Goal: Transaction & Acquisition: Purchase product/service

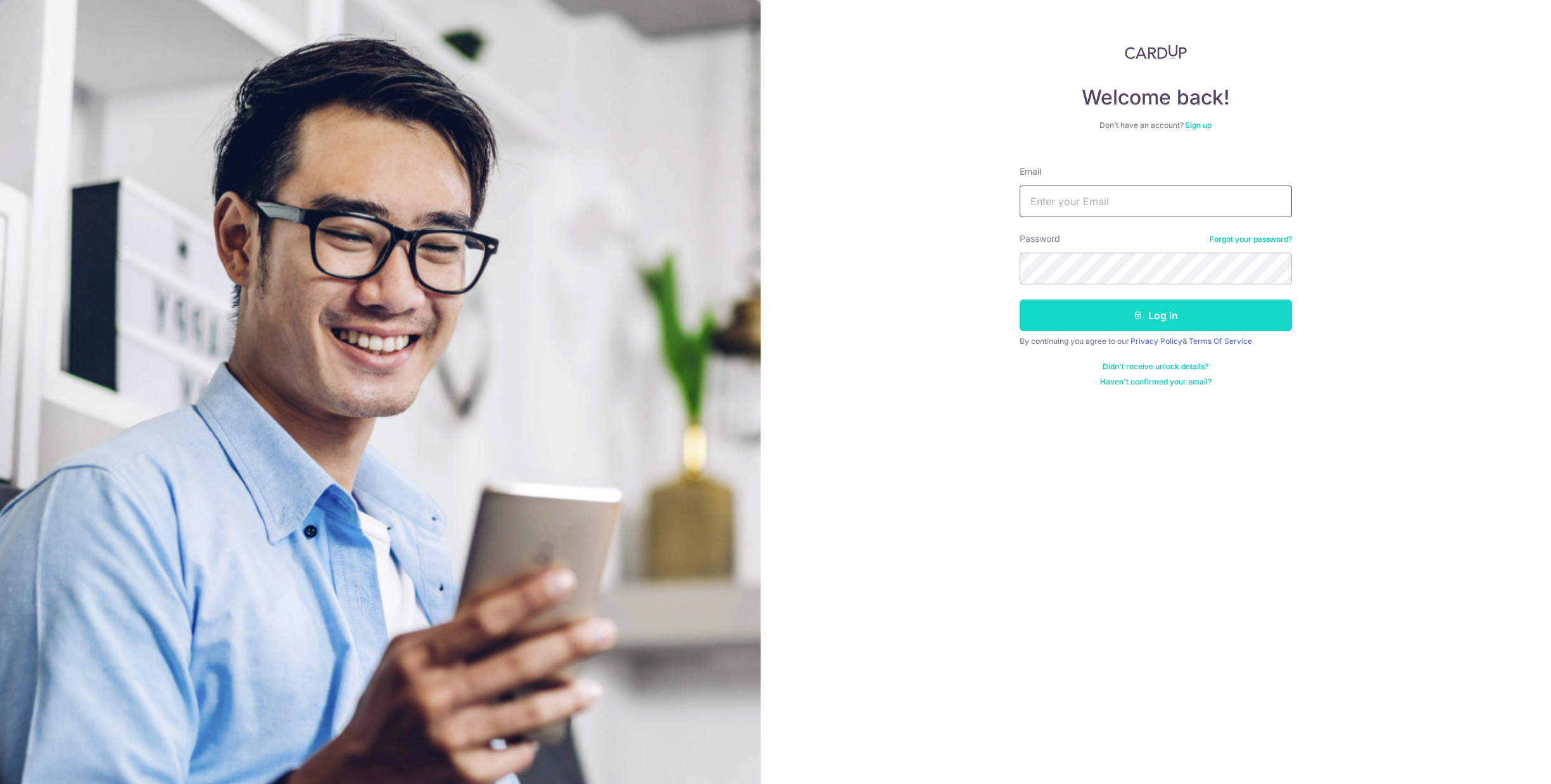
type input "juvina12@gmail.com"
click at [1109, 322] on button "Log in" at bounding box center [1155, 315] width 272 height 32
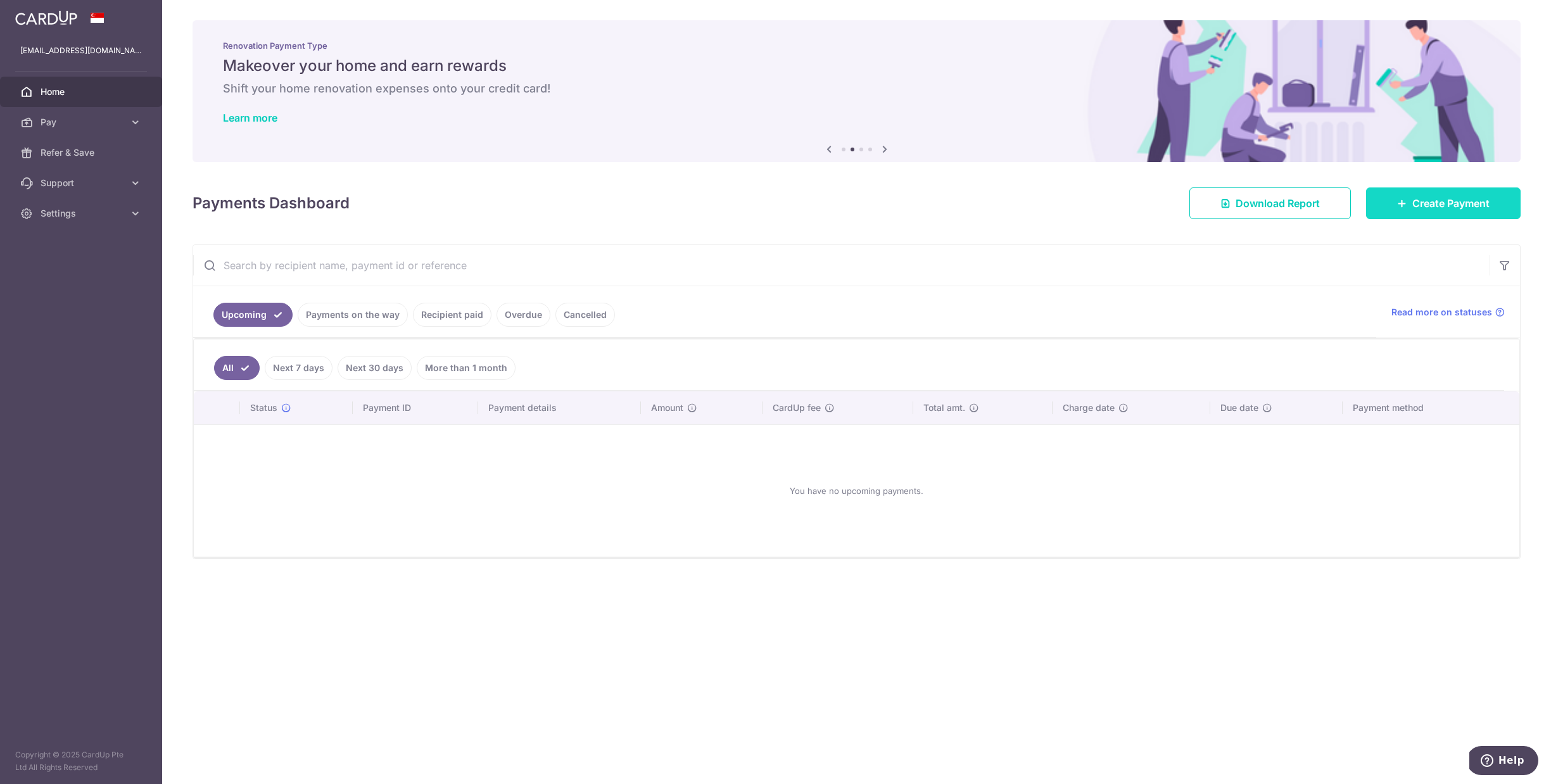
click at [1397, 197] on link "Create Payment" at bounding box center [1443, 203] width 155 height 32
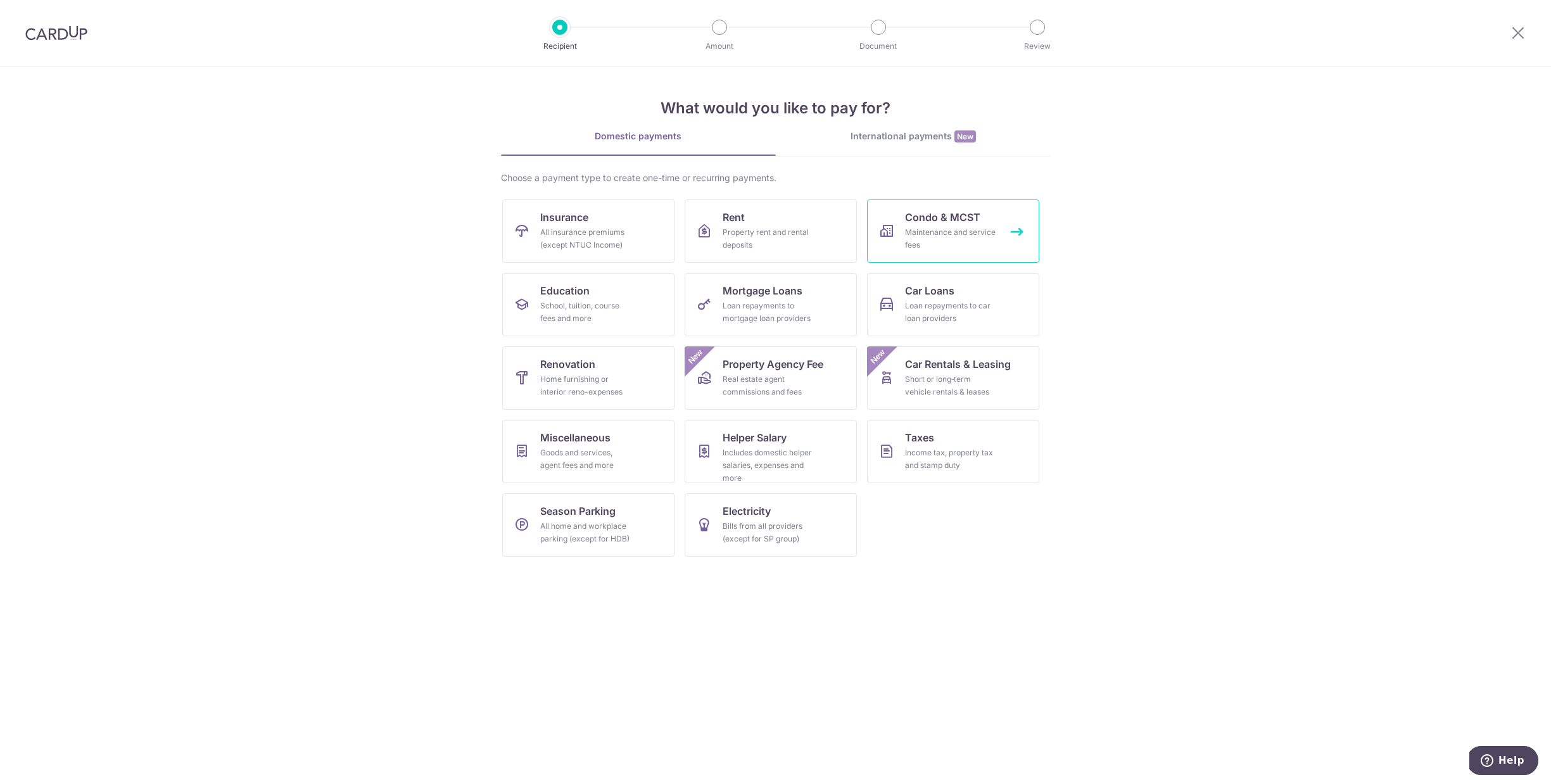
click at [1012, 235] on link "Condo & MCST Maintenance and service fees" at bounding box center [953, 231] width 173 height 63
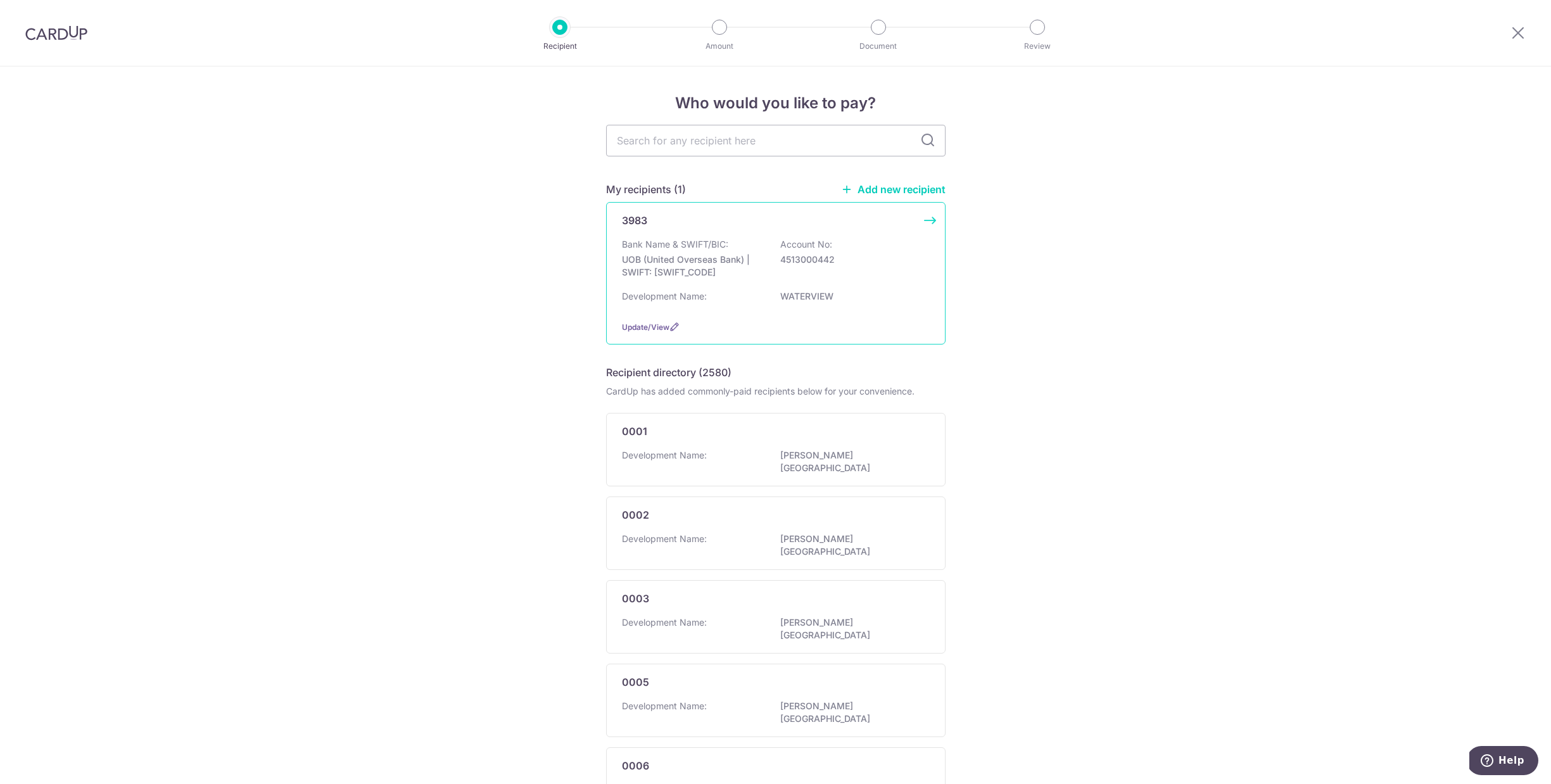
click at [929, 219] on div "3983 Bank Name & SWIFT/BIC: UOB (United Overseas Bank) | SWIFT: UOVBSGSGXXX Acc…" at bounding box center [775, 273] width 339 height 143
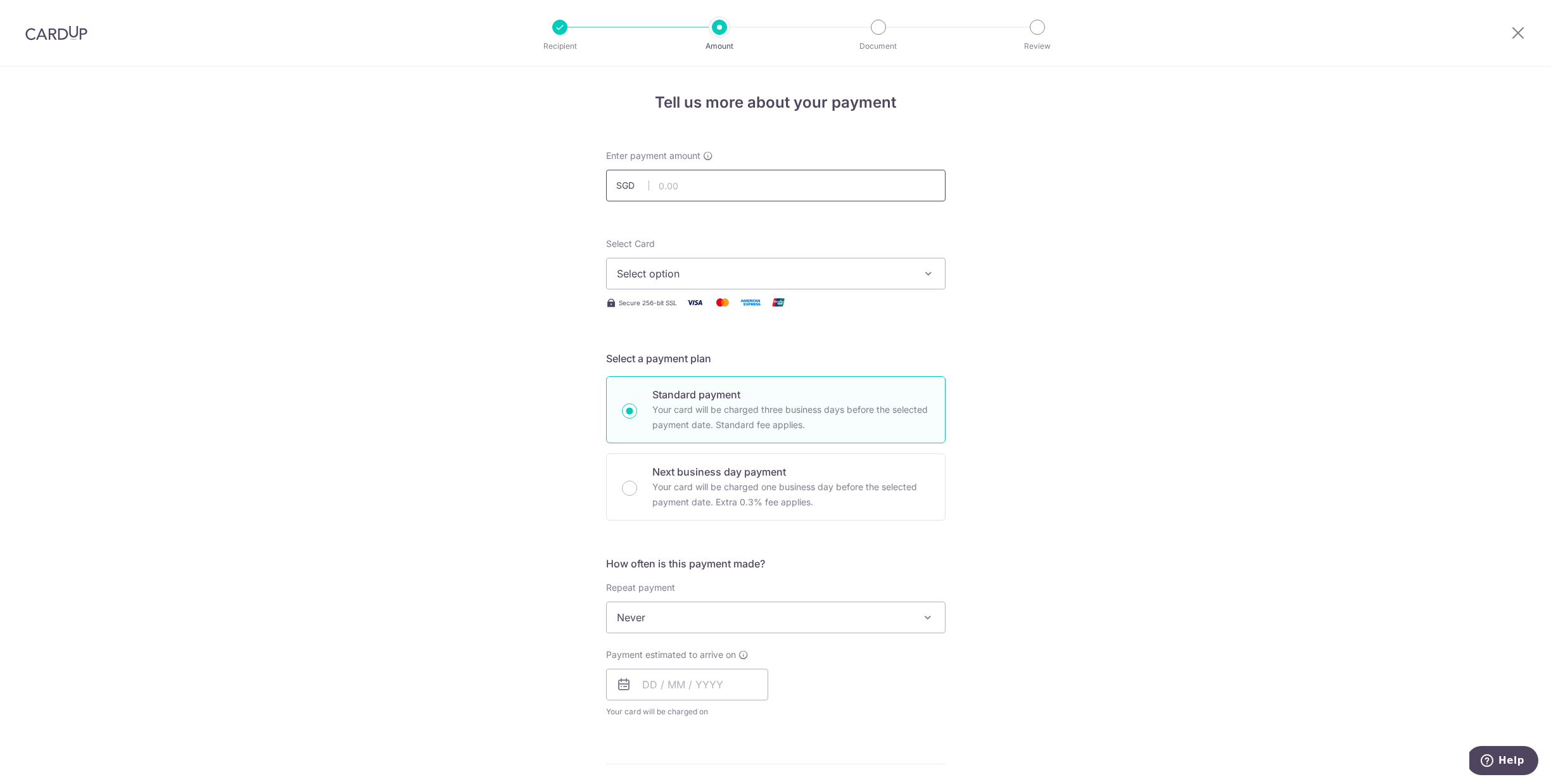
scroll to position [3, 0]
click at [859, 193] on input "text" at bounding box center [775, 183] width 339 height 32
type input "882.90"
click at [914, 273] on button "Select option" at bounding box center [775, 271] width 339 height 32
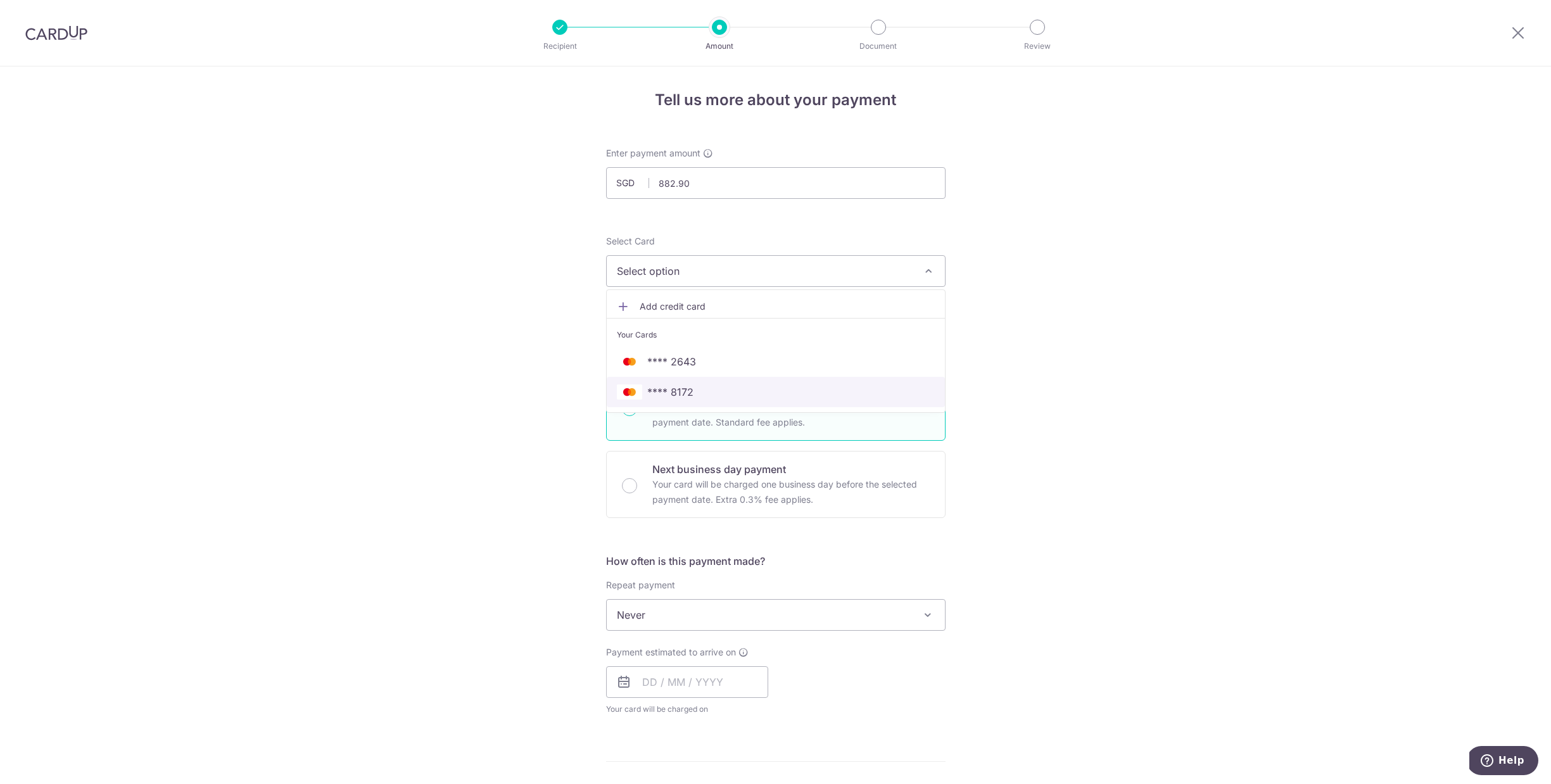
click at [746, 393] on span "**** 8172" at bounding box center [775, 392] width 318 height 15
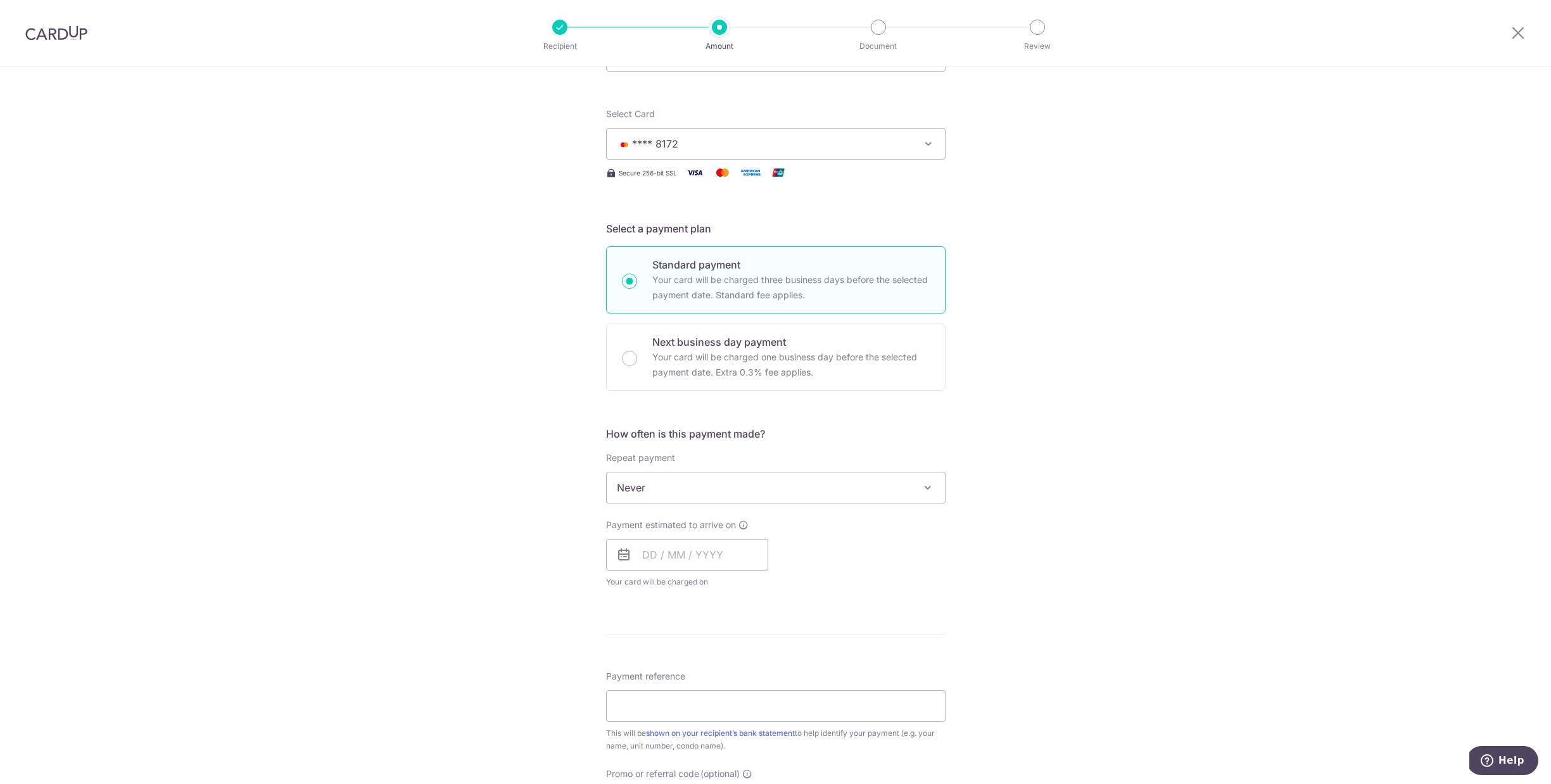
scroll to position [154, 0]
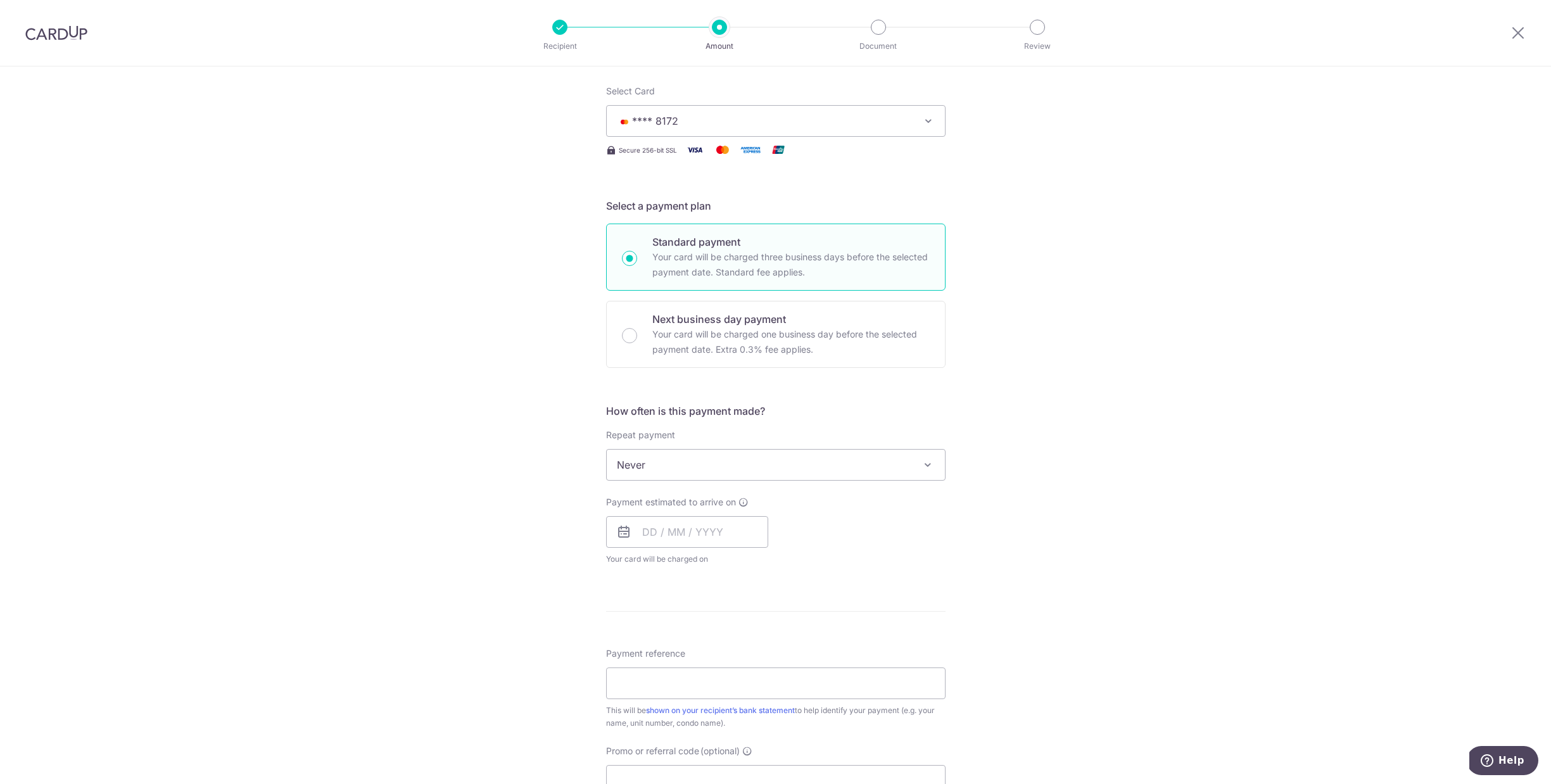
click at [690, 468] on span "Never" at bounding box center [775, 465] width 338 height 30
click at [1055, 467] on div "Tell us more about your payment Enter payment amount SGD 882.90 882.90 Select C…" at bounding box center [775, 486] width 1551 height 1146
click at [657, 535] on input "text" at bounding box center [687, 532] width 162 height 32
click at [759, 677] on link "17" at bounding box center [759, 672] width 20 height 20
type input "[DATE]"
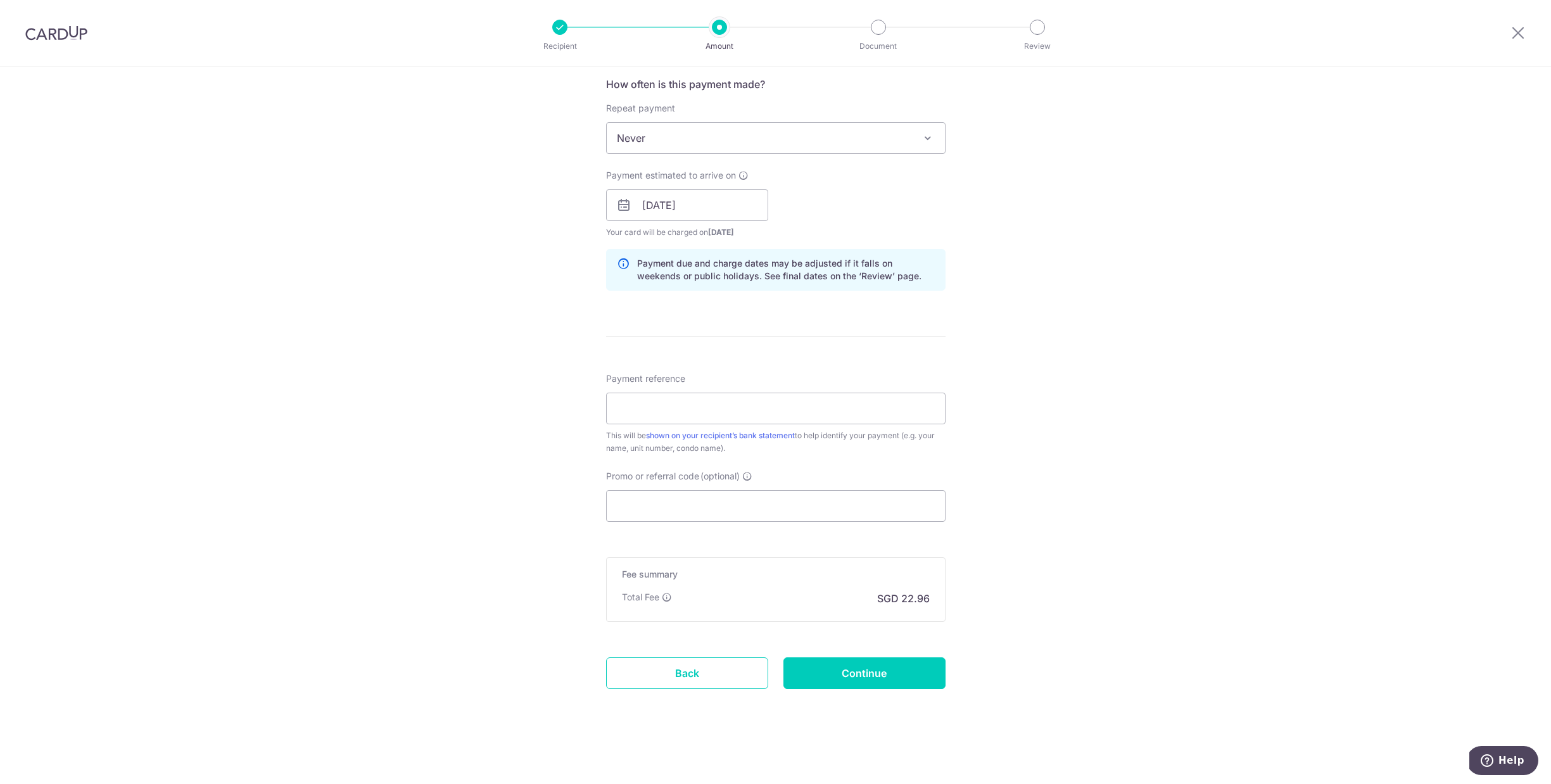
scroll to position [479, 0]
click at [894, 422] on input "Payment reference" at bounding box center [775, 410] width 339 height 32
type input "25100345"
click at [809, 503] on input "Promo or referral code (optional)" at bounding box center [775, 507] width 339 height 32
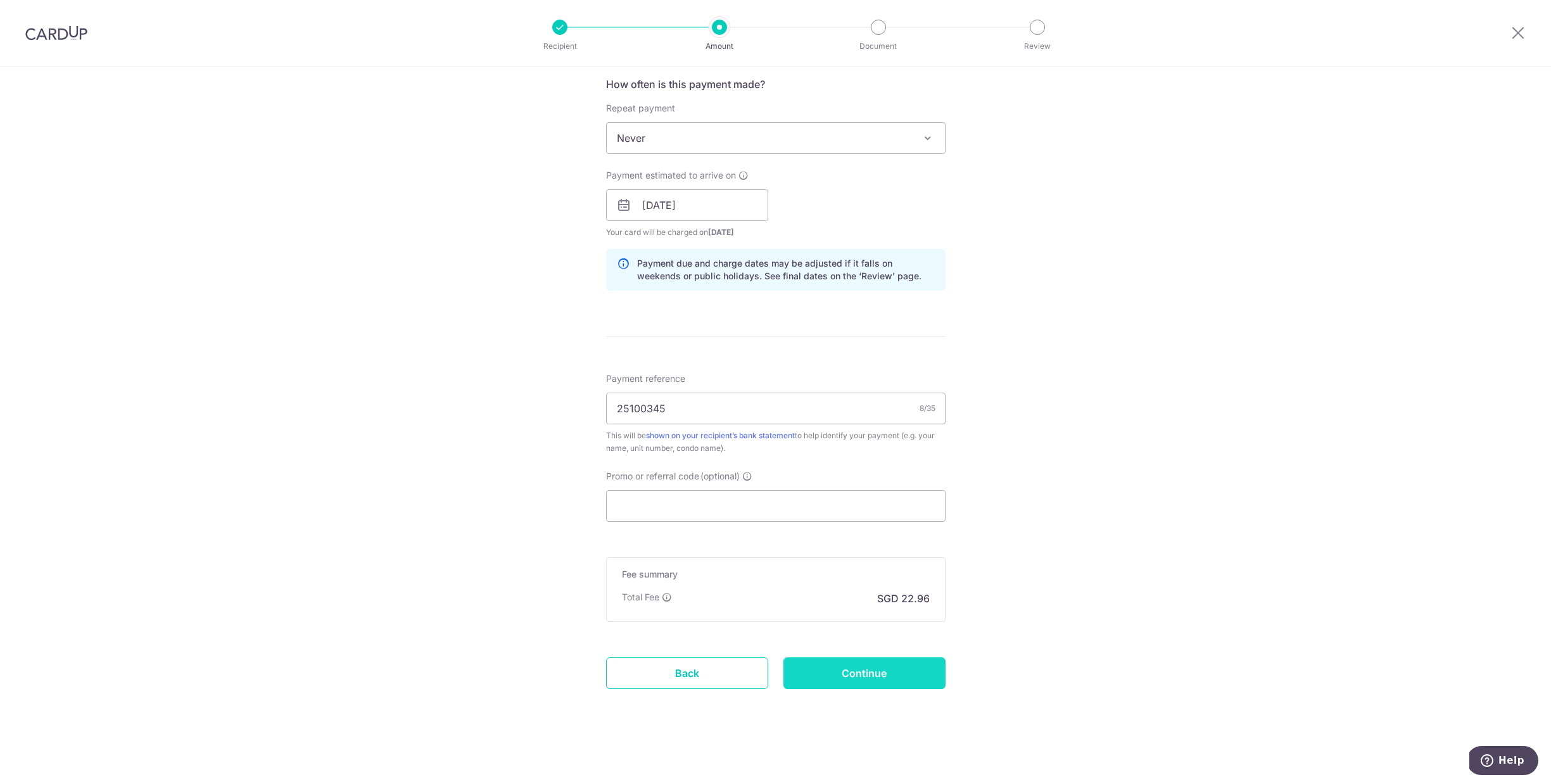
click at [884, 679] on input "Continue" at bounding box center [865, 673] width 162 height 32
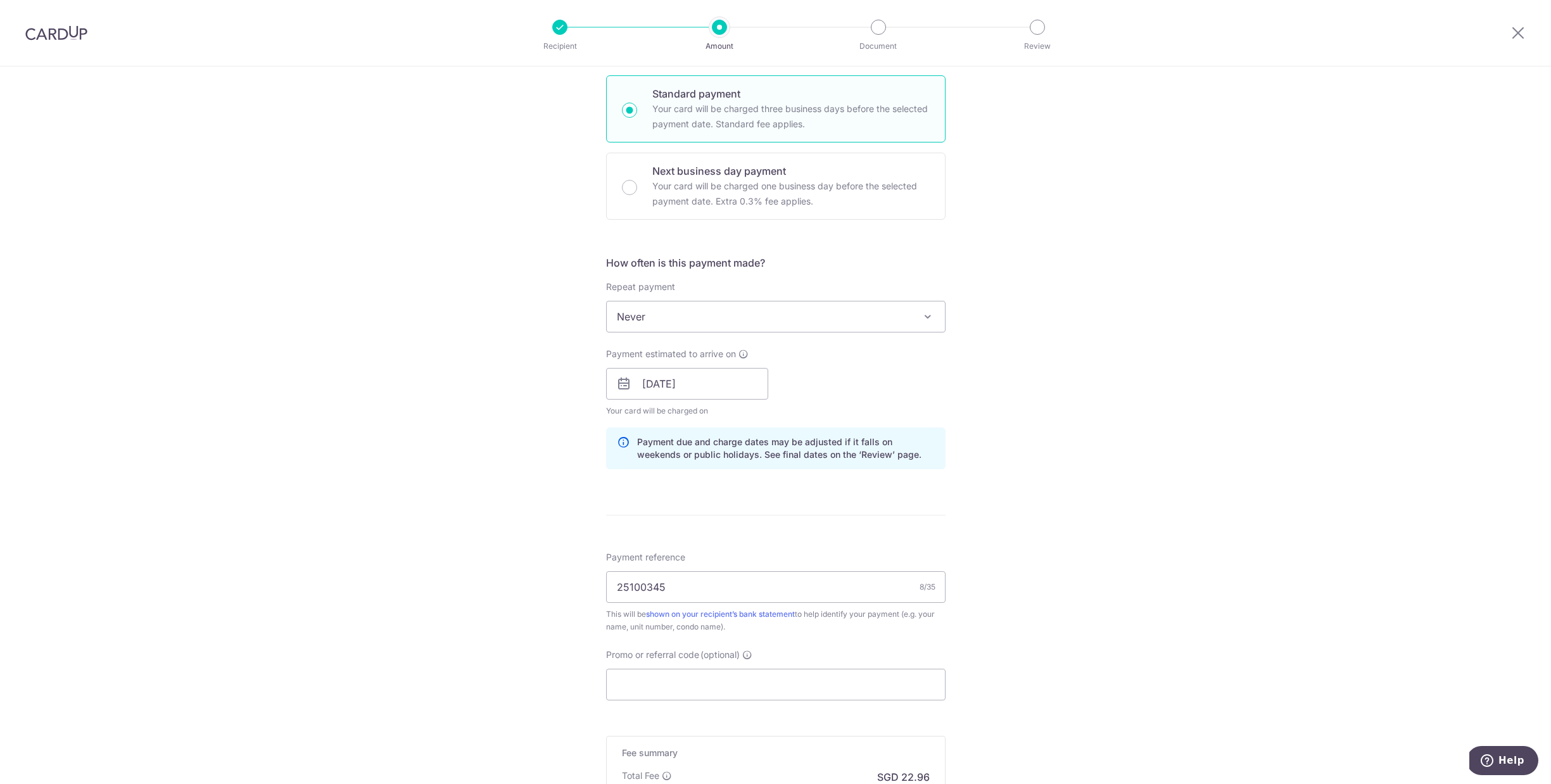
scroll to position [412, 0]
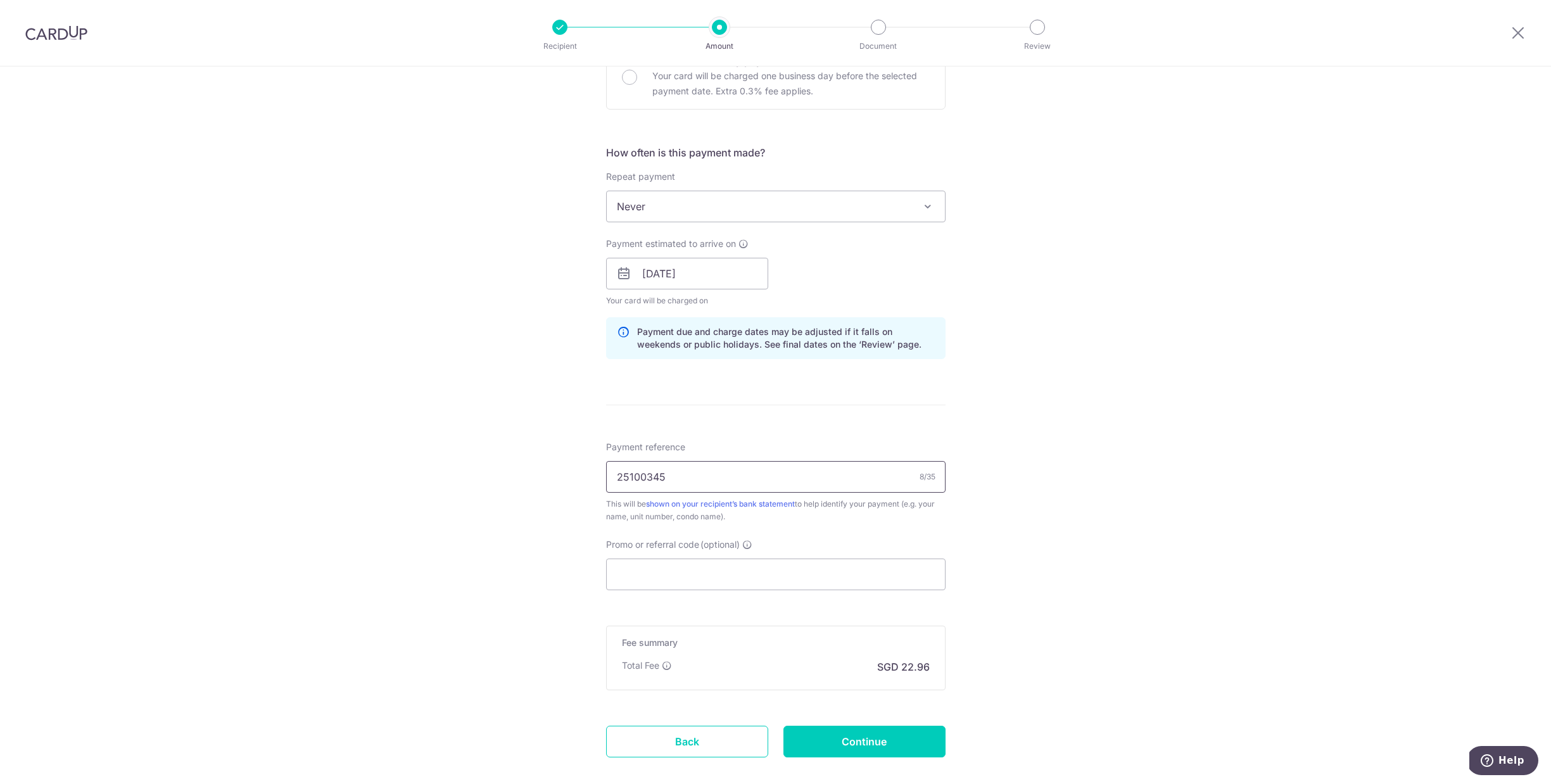
drag, startPoint x: 700, startPoint y: 477, endPoint x: 570, endPoint y: 467, distance: 130.4
click at [570, 467] on div "Tell us more about your payment Enter payment amount SGD 882.90 882.90 Select C…" at bounding box center [775, 254] width 1551 height 1198
type input "Blk 83 Unit 14-23"
click at [853, 744] on input "Continue" at bounding box center [865, 742] width 162 height 32
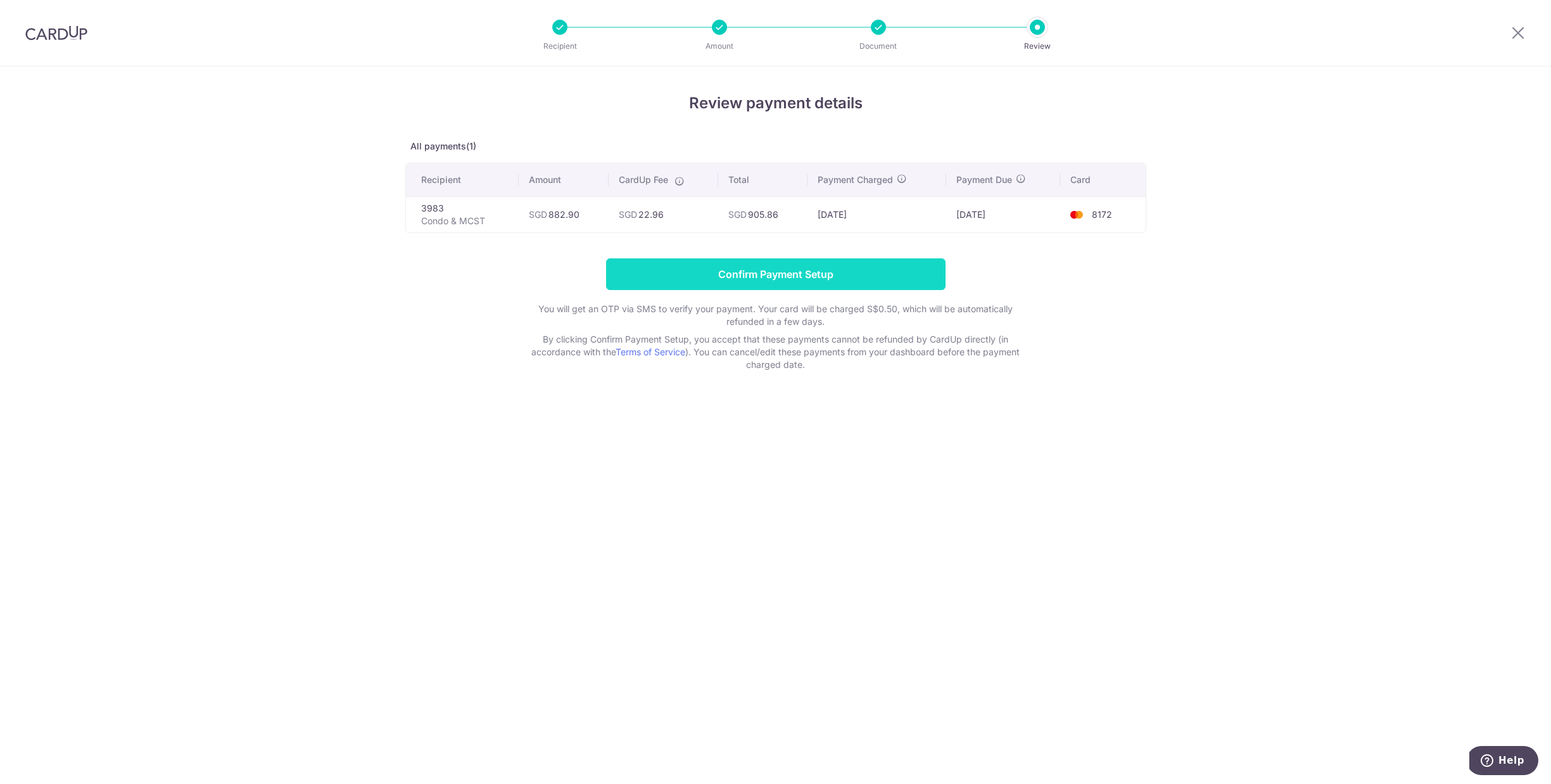
click at [756, 275] on input "Confirm Payment Setup" at bounding box center [775, 274] width 339 height 32
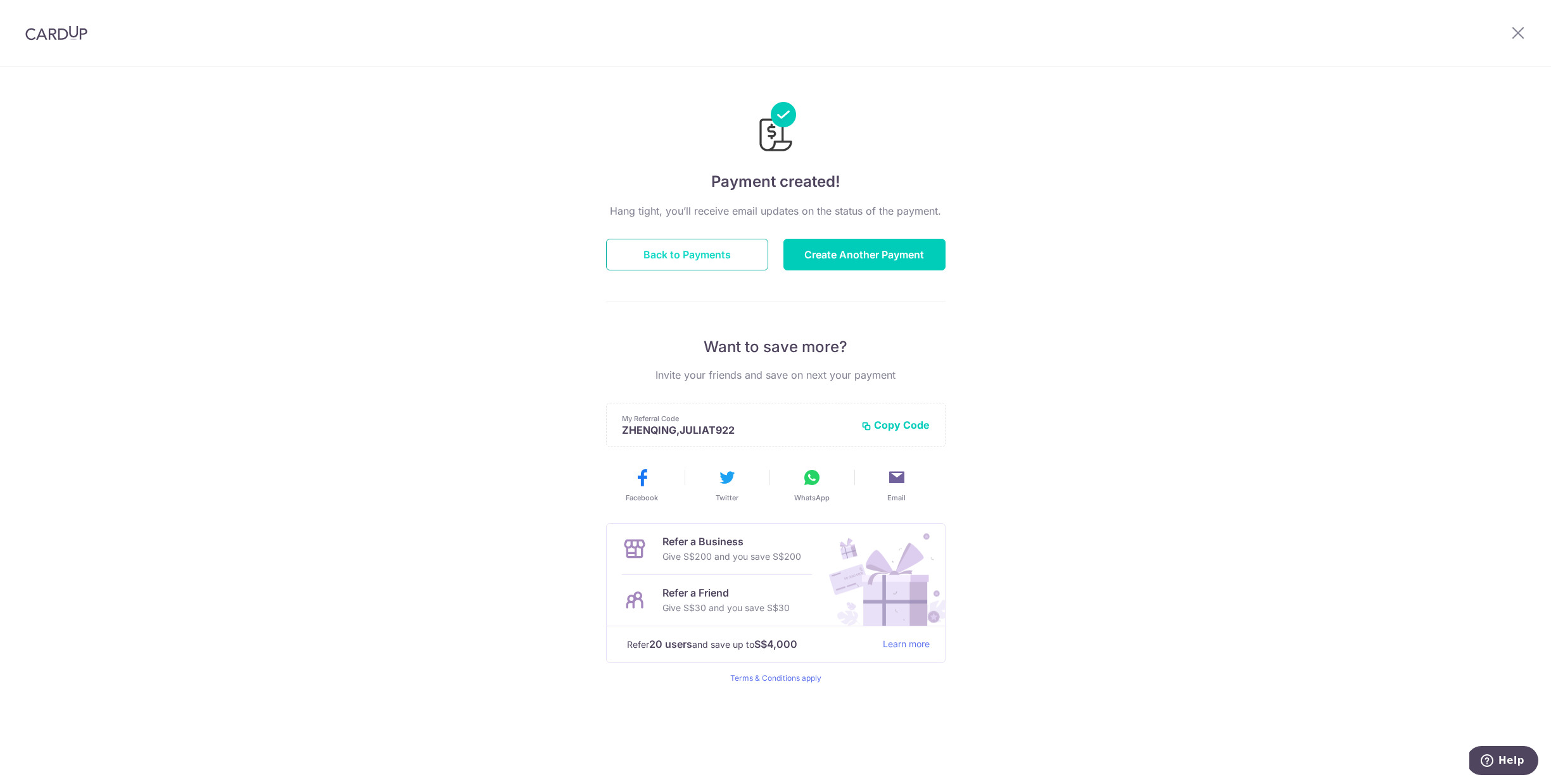
click at [691, 244] on button "Back to Payments" at bounding box center [687, 254] width 162 height 32
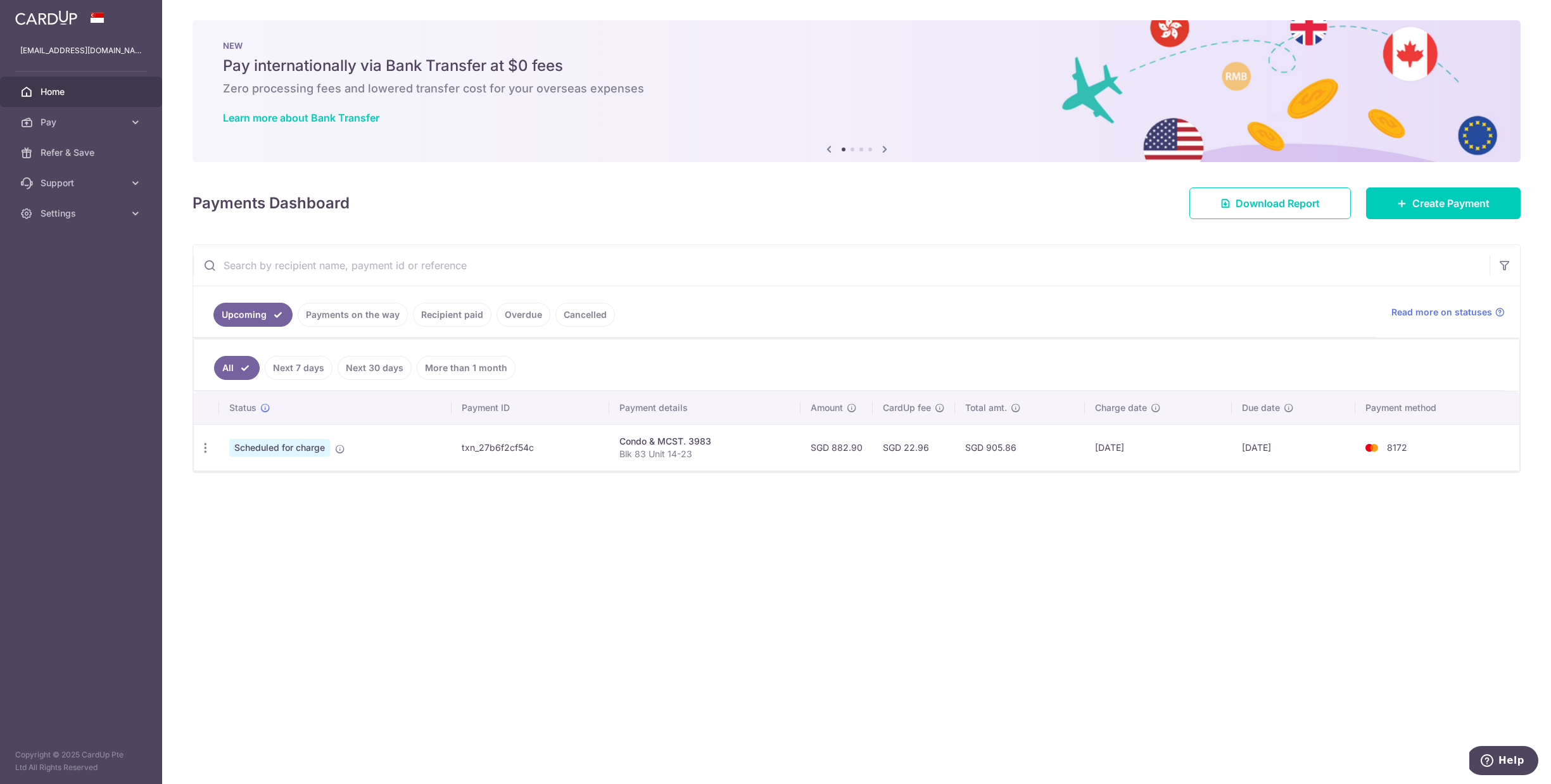
click at [844, 559] on div "× Pause Schedule Pause all future payments in this series Pause just this one p…" at bounding box center [856, 392] width 1389 height 784
click at [33, 114] on link "Pay" at bounding box center [81, 122] width 162 height 30
click at [56, 160] on link "Payments" at bounding box center [81, 153] width 162 height 30
click at [301, 118] on link "Learn more about Bank Transfer" at bounding box center [301, 118] width 157 height 13
click at [60, 129] on link "Pay" at bounding box center [81, 122] width 162 height 30
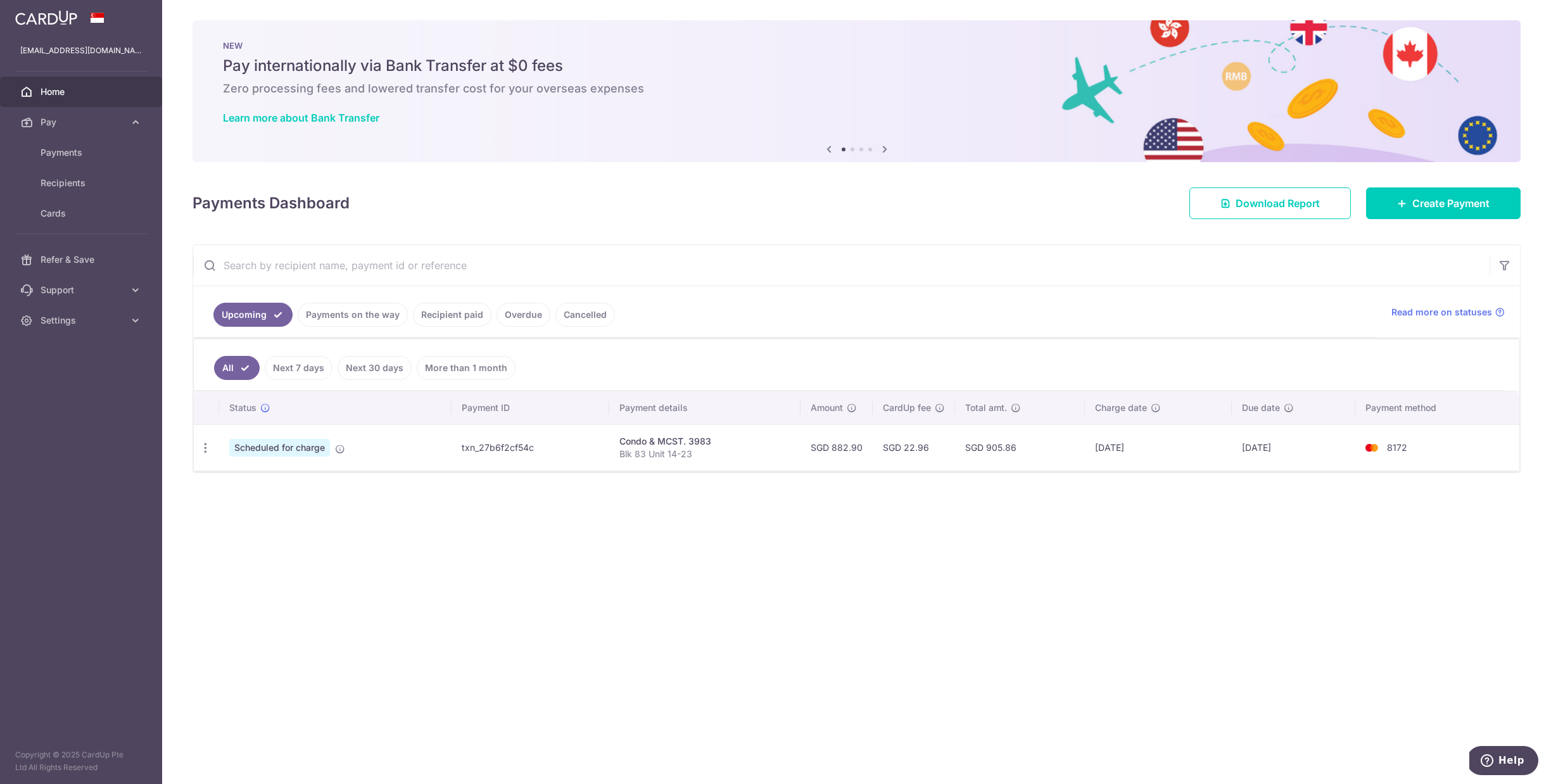
click at [612, 617] on div "× Pause Schedule Pause all future payments in this series Pause just this one p…" at bounding box center [856, 392] width 1389 height 784
